Goal: Information Seeking & Learning: Find specific fact

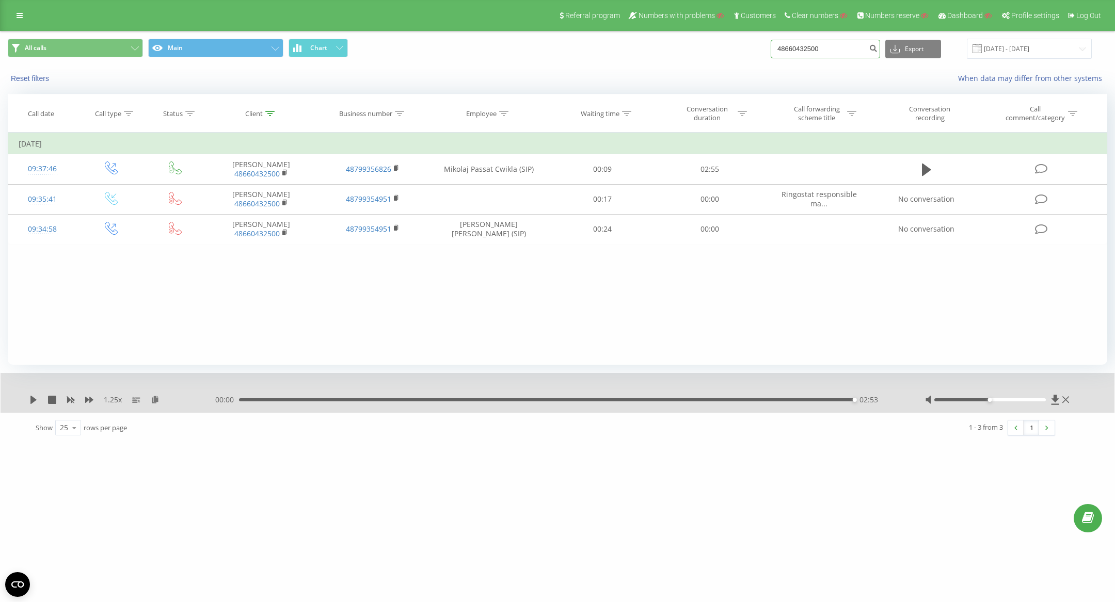
click at [825, 51] on input "48660432500" at bounding box center [824, 49] width 109 height 19
click at [877, 50] on icon "submit" at bounding box center [872, 47] width 9 height 6
click at [508, 112] on div "Employee" at bounding box center [488, 113] width 120 height 9
click at [29, 18] on div "Referral program Numbers with problems Customers Clear numbers Numbers reserve …" at bounding box center [557, 15] width 1115 height 31
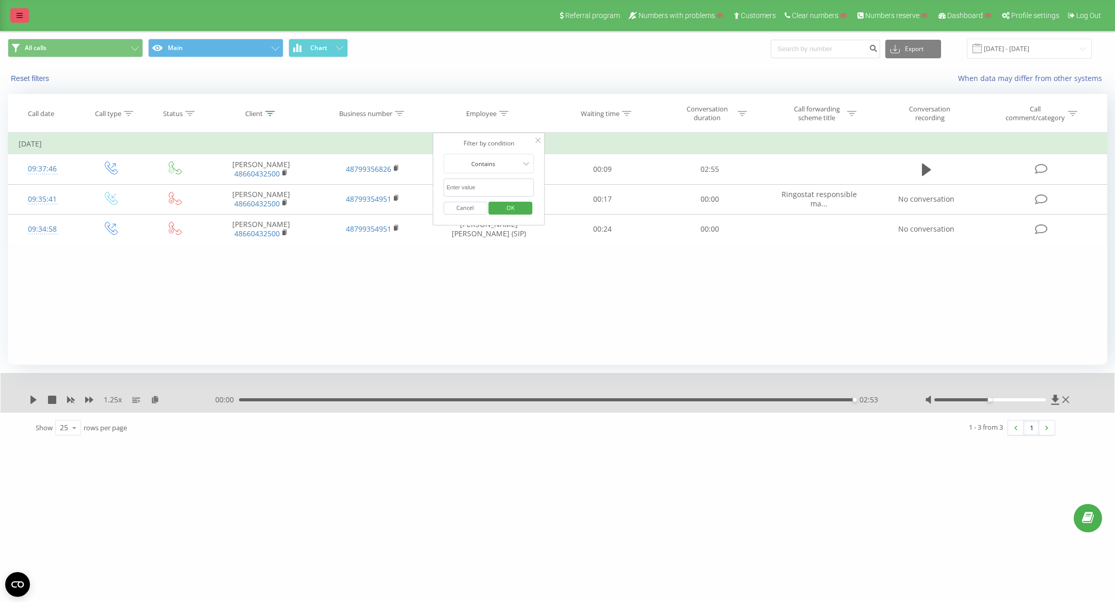
click at [19, 17] on icon at bounding box center [20, 15] width 6 height 7
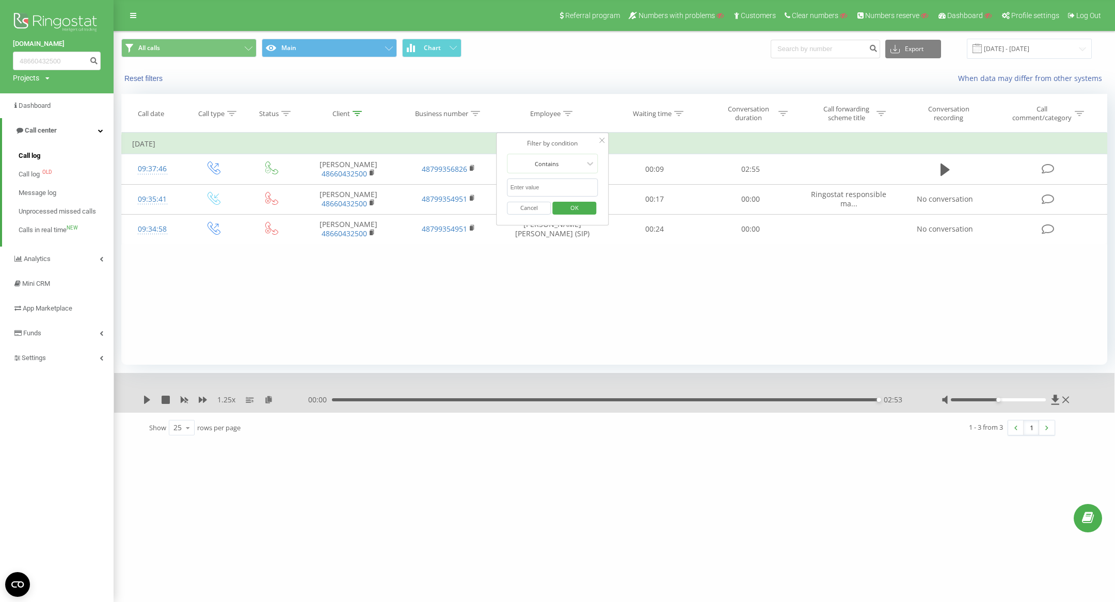
click at [27, 153] on span "Call log" at bounding box center [30, 156] width 22 height 10
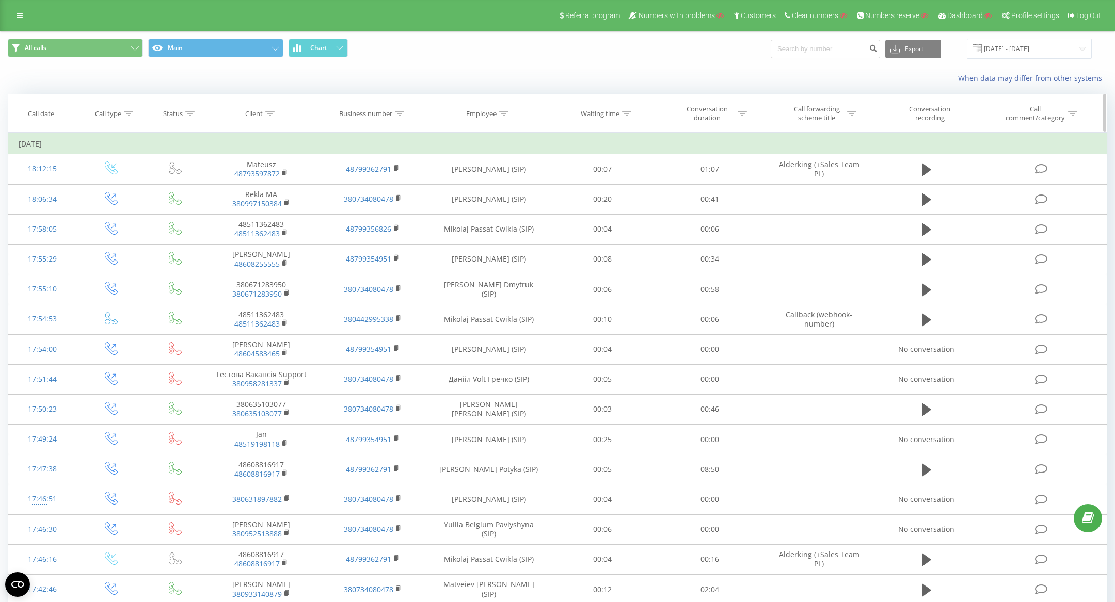
click at [501, 107] on th "Employee" at bounding box center [488, 113] width 120 height 38
click at [501, 109] on div at bounding box center [503, 113] width 9 height 9
click at [496, 181] on input "text" at bounding box center [488, 188] width 91 height 18
type input "dosyn"
click button "OK" at bounding box center [511, 208] width 44 height 13
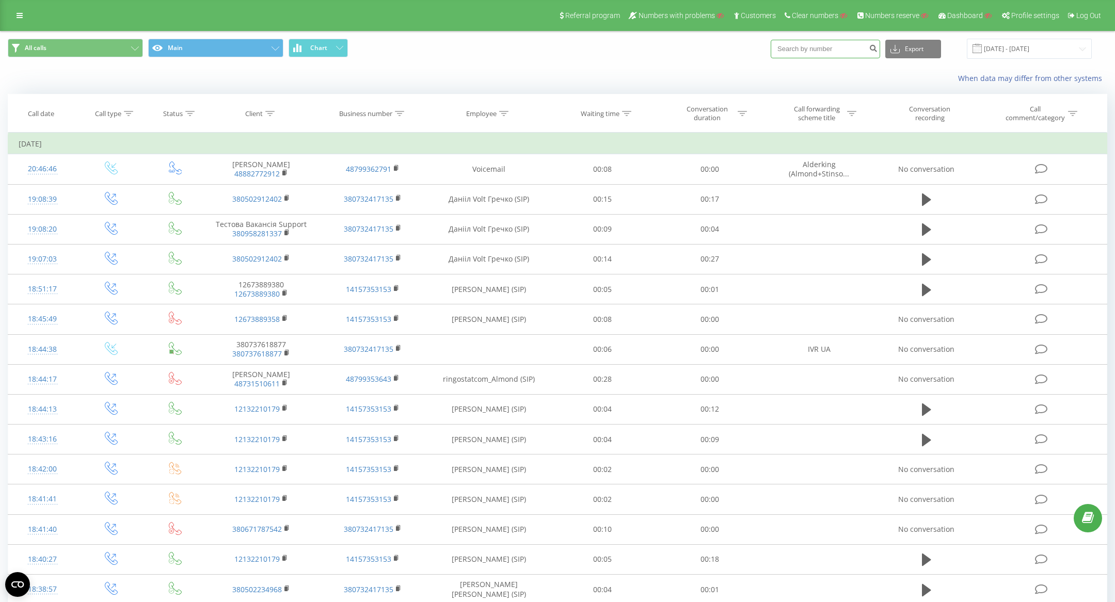
click at [834, 49] on input at bounding box center [824, 49] width 109 height 19
paste input "48793597872"
type input "48793597872"
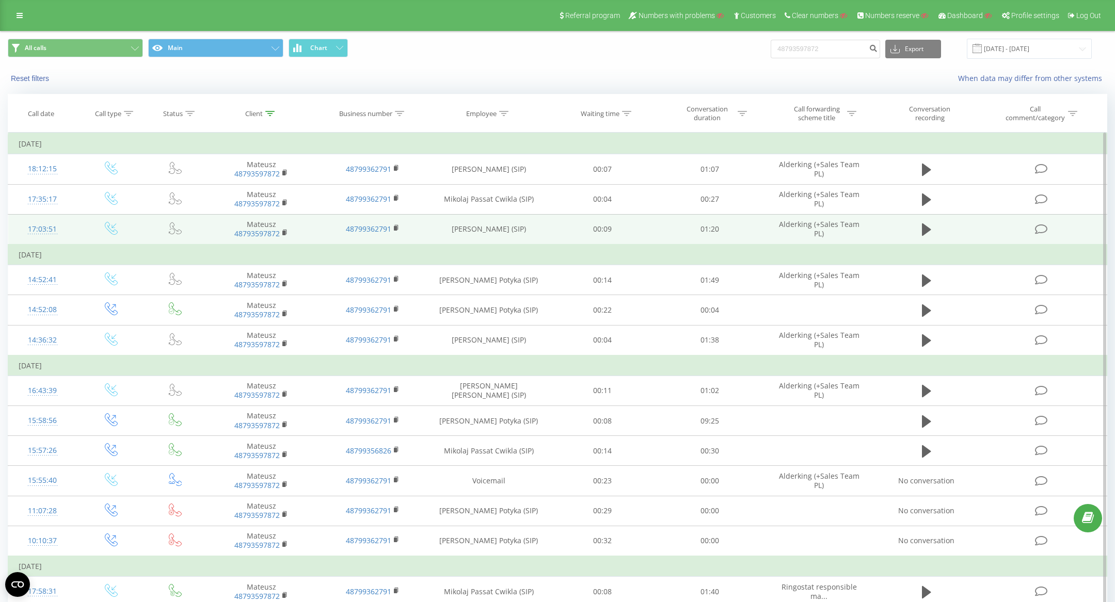
scroll to position [15, 0]
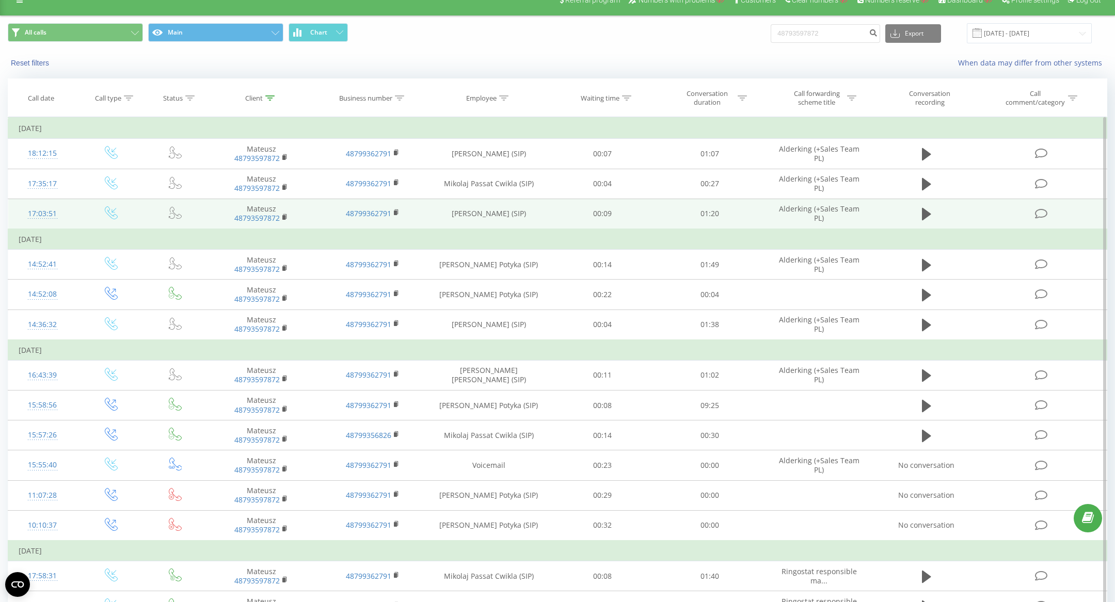
click at [1042, 211] on icon at bounding box center [1041, 213] width 13 height 11
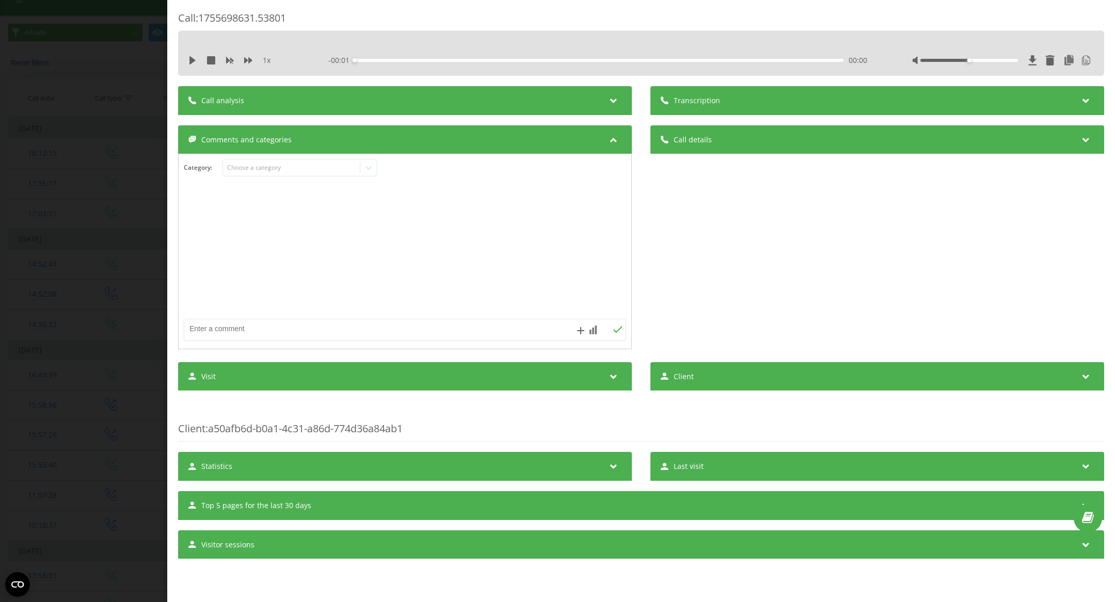
click at [779, 103] on div "Transcription" at bounding box center [877, 100] width 454 height 29
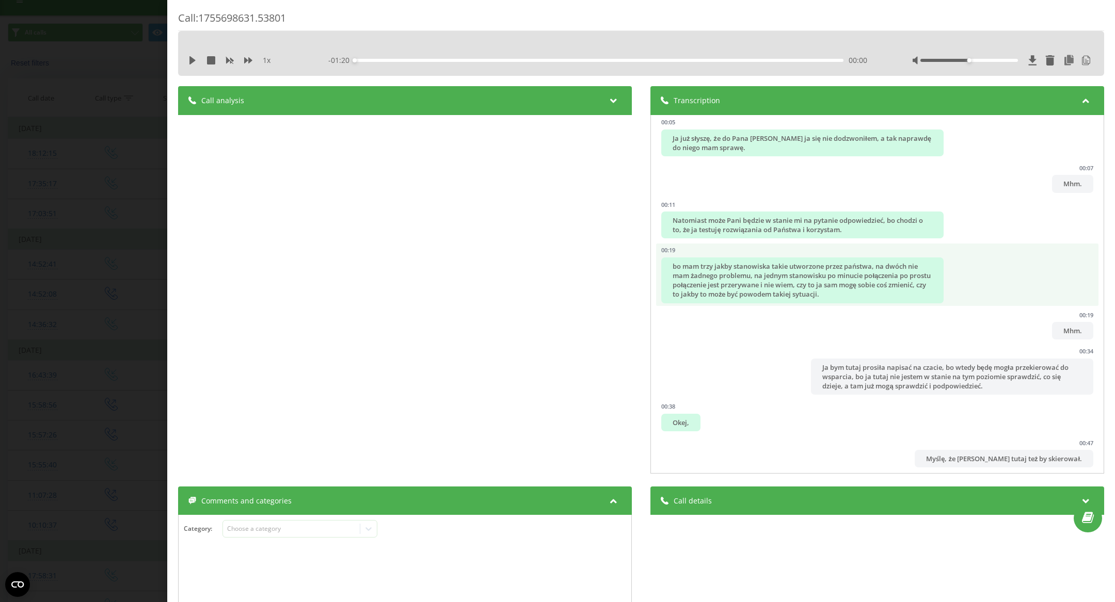
scroll to position [135, 0]
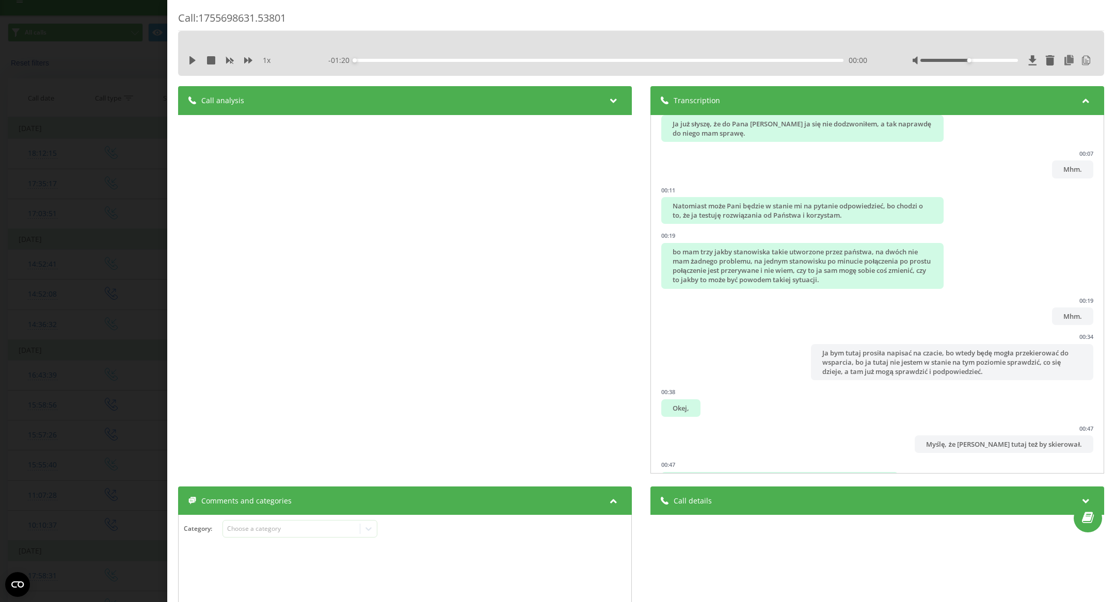
click at [57, 151] on div "Call : 1755698631.53801 1 x - 01:20 00:00 00:00 Transcription 00:02 Dzień dobry…" at bounding box center [557, 301] width 1115 height 602
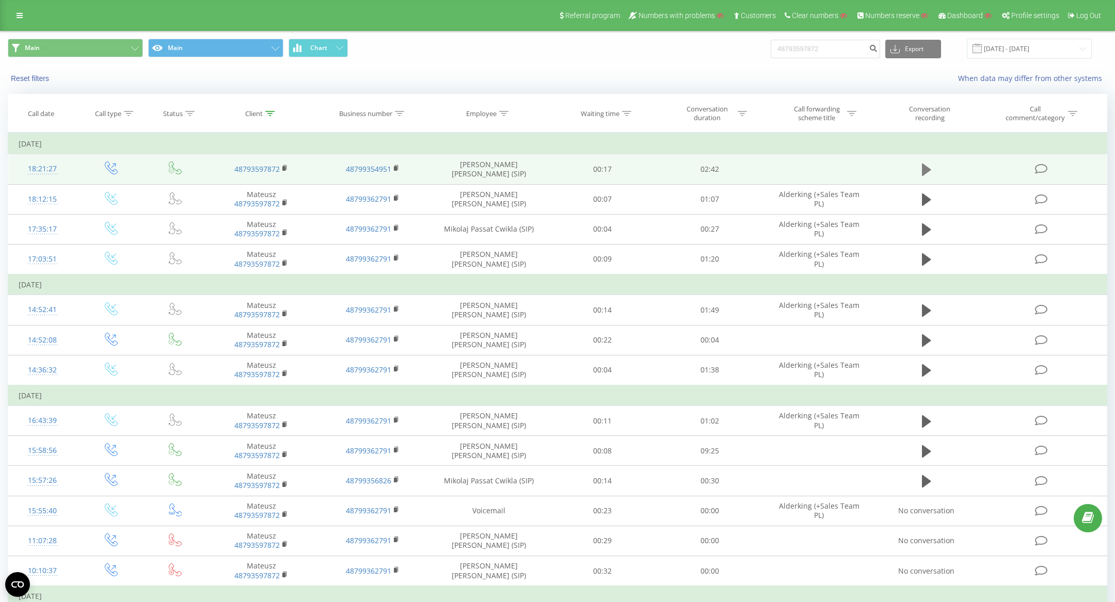
click at [925, 170] on icon at bounding box center [926, 170] width 9 height 12
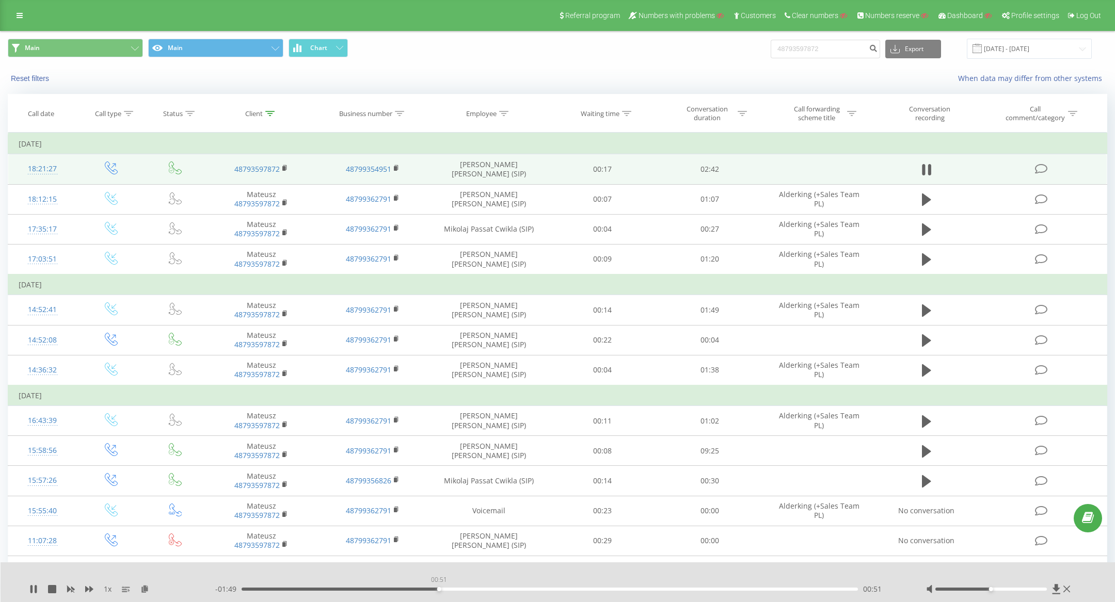
click at [439, 588] on div "00:51" at bounding box center [550, 589] width 616 height 3
click at [459, 588] on div "00:53" at bounding box center [550, 589] width 616 height 3
click at [477, 589] on div "00:58" at bounding box center [550, 589] width 616 height 3
click at [922, 171] on icon at bounding box center [923, 169] width 3 height 11
click at [535, 589] on div "01:17" at bounding box center [550, 589] width 616 height 3
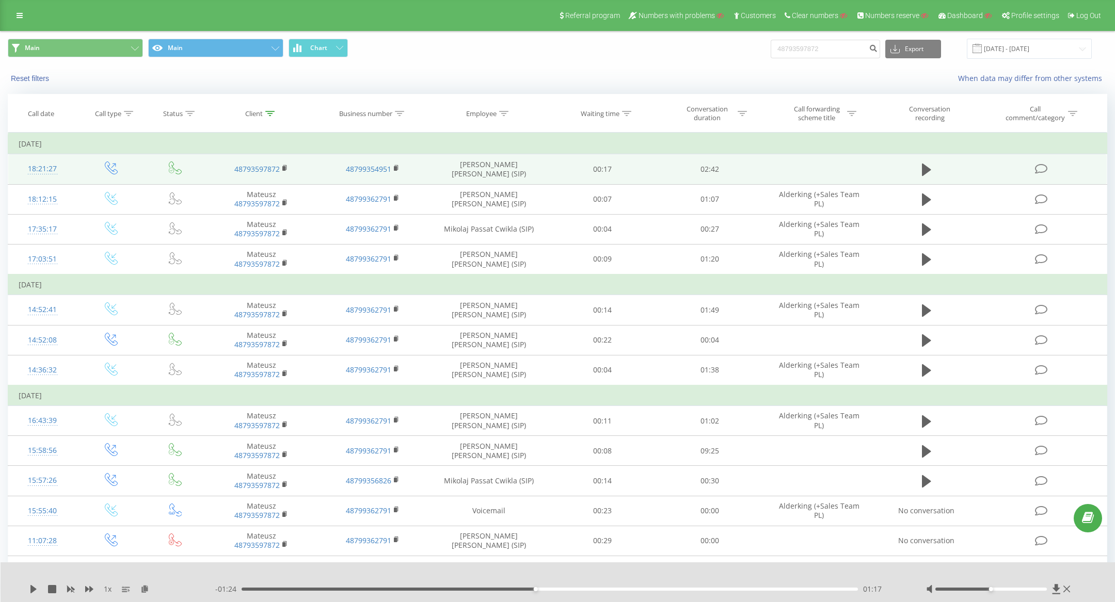
click at [523, 589] on div "01:17" at bounding box center [550, 589] width 616 height 3
click at [924, 167] on icon at bounding box center [926, 170] width 9 height 12
click at [922, 163] on icon at bounding box center [926, 170] width 9 height 14
click at [15, 15] on link at bounding box center [19, 15] width 19 height 14
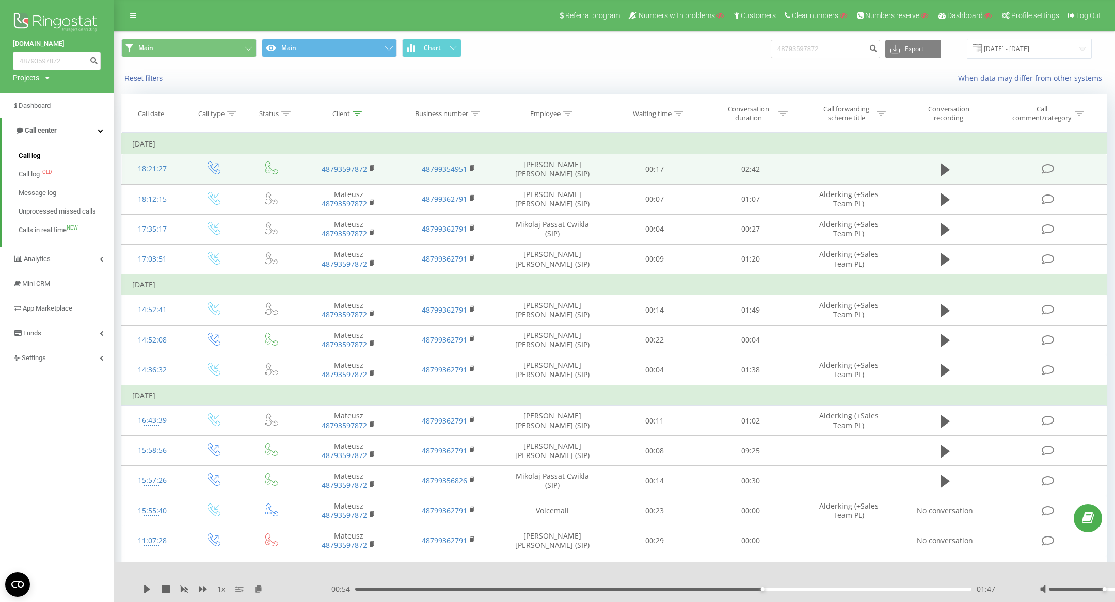
click at [33, 152] on span "Call log" at bounding box center [30, 156] width 22 height 10
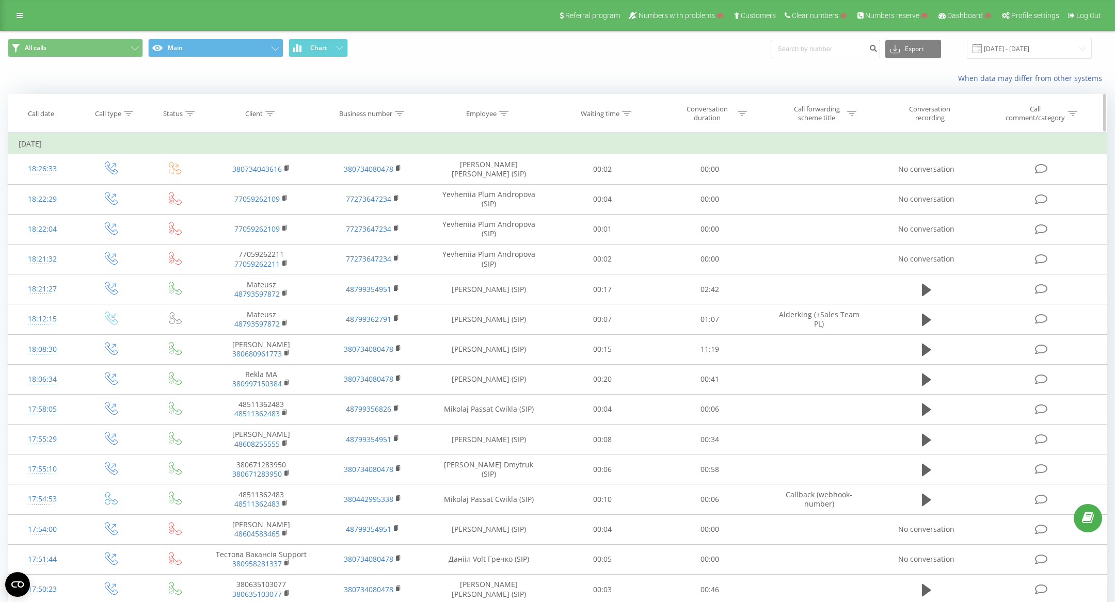
click at [503, 114] on icon at bounding box center [503, 113] width 9 height 5
click at [511, 191] on input "text" at bounding box center [488, 188] width 91 height 18
type input "dosyn"
click button "OK" at bounding box center [511, 208] width 44 height 13
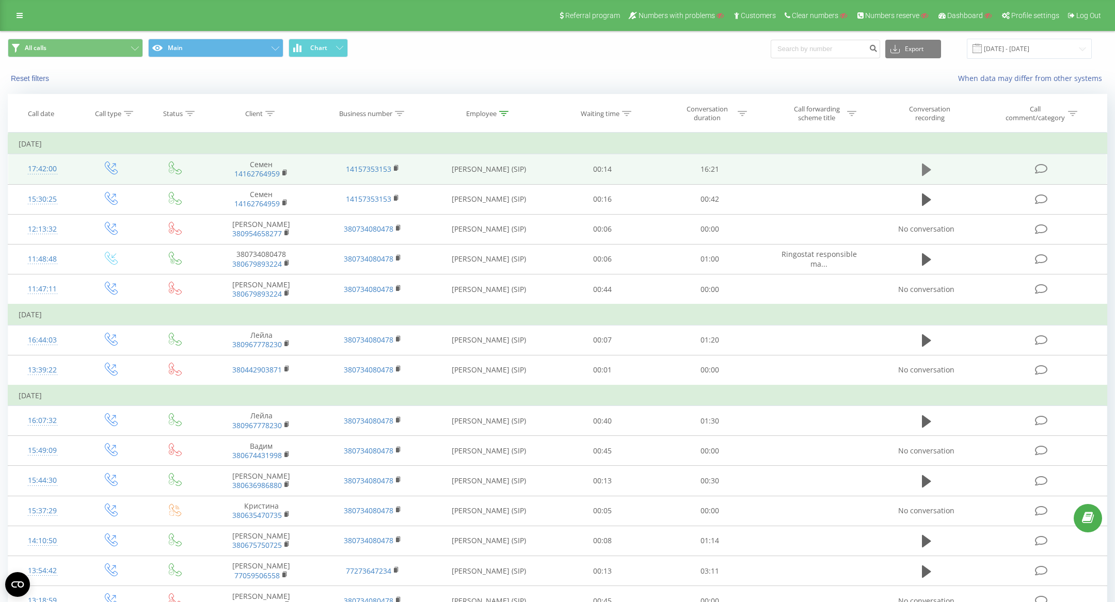
click at [919, 174] on button at bounding box center [926, 169] width 15 height 15
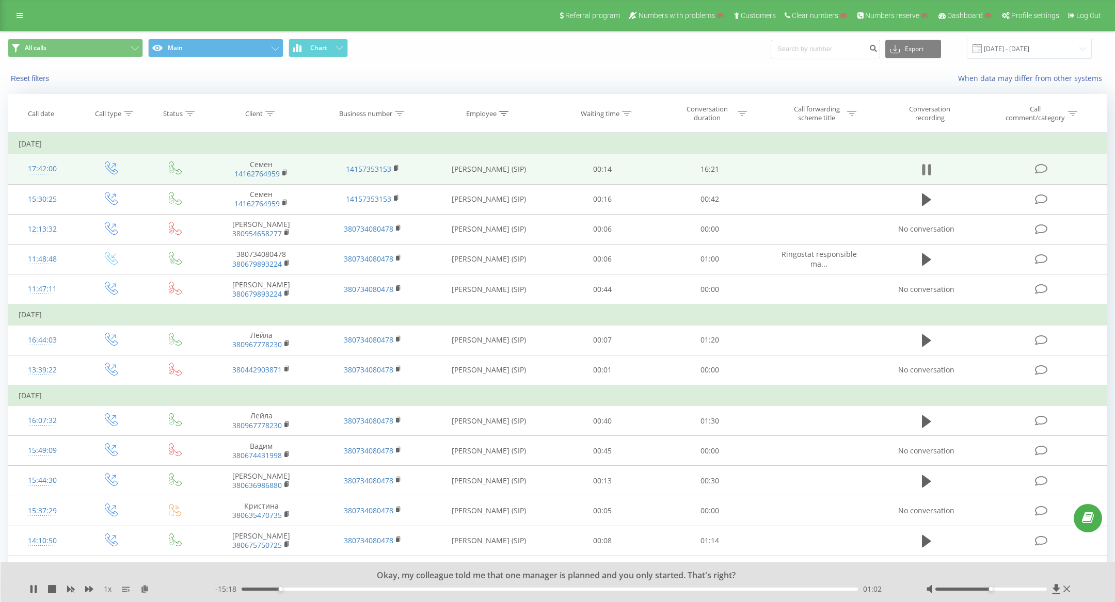
click at [927, 167] on icon at bounding box center [926, 170] width 9 height 14
click at [927, 167] on icon at bounding box center [926, 170] width 9 height 12
click at [926, 168] on icon at bounding box center [926, 170] width 9 height 14
click at [30, 589] on icon at bounding box center [33, 589] width 6 height 8
click at [91, 588] on icon at bounding box center [89, 589] width 8 height 6
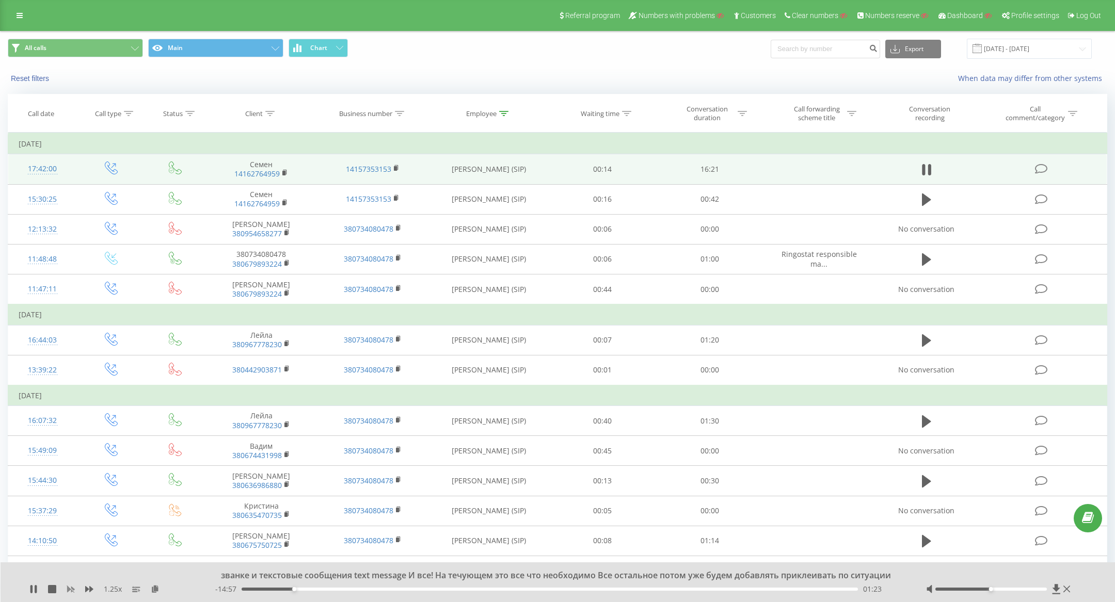
click at [73, 586] on icon at bounding box center [71, 589] width 8 height 8
click at [285, 172] on icon at bounding box center [285, 172] width 6 height 7
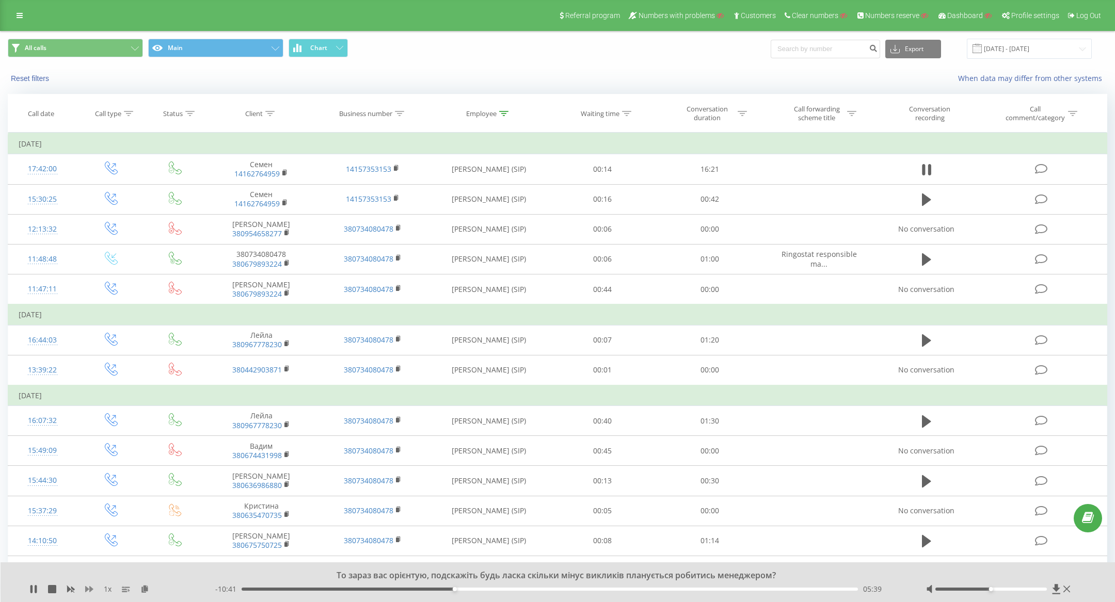
click at [87, 588] on icon at bounding box center [89, 589] width 8 height 8
click at [70, 589] on rect at bounding box center [71, 590] width 8 height 8
click at [469, 588] on div "06:56" at bounding box center [550, 589] width 616 height 3
